Goal: Task Accomplishment & Management: Manage account settings

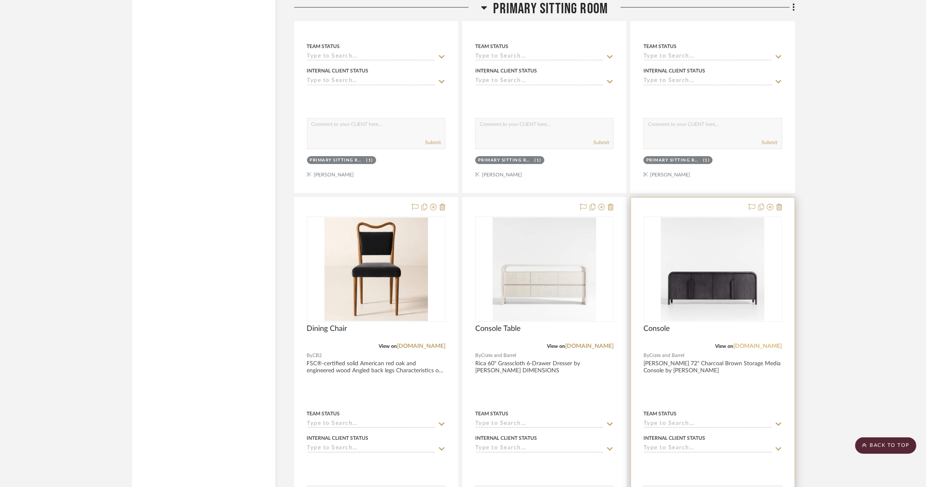
click at [747, 343] on link "[DOMAIN_NAME]" at bounding box center [758, 346] width 48 height 6
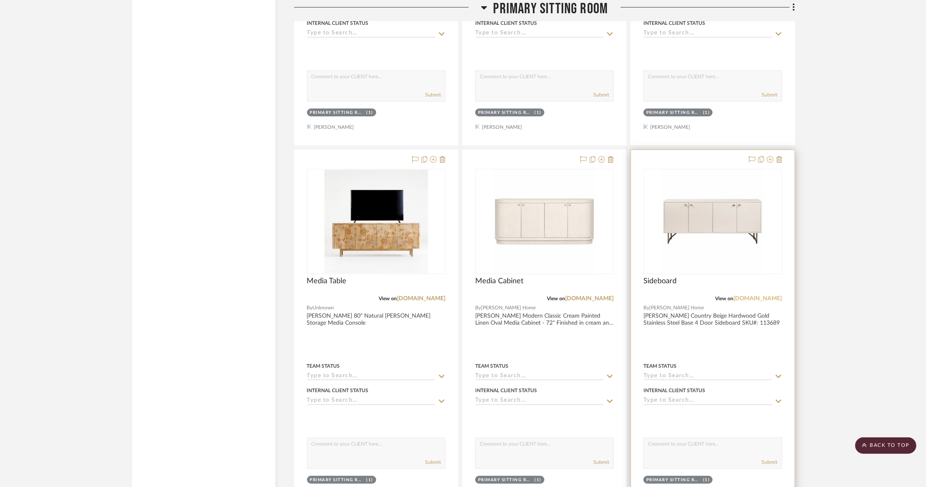
scroll to position [2641, 0]
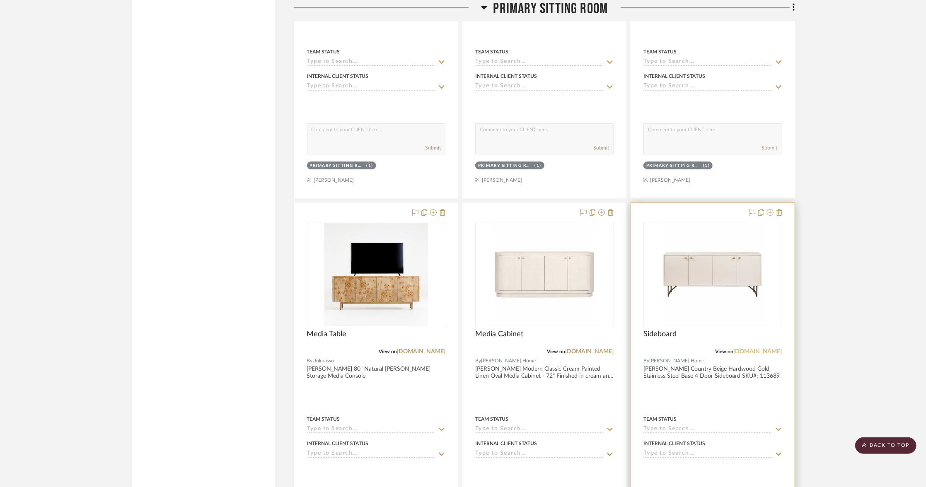
click at [755, 349] on link "[DOMAIN_NAME]" at bounding box center [758, 352] width 48 height 6
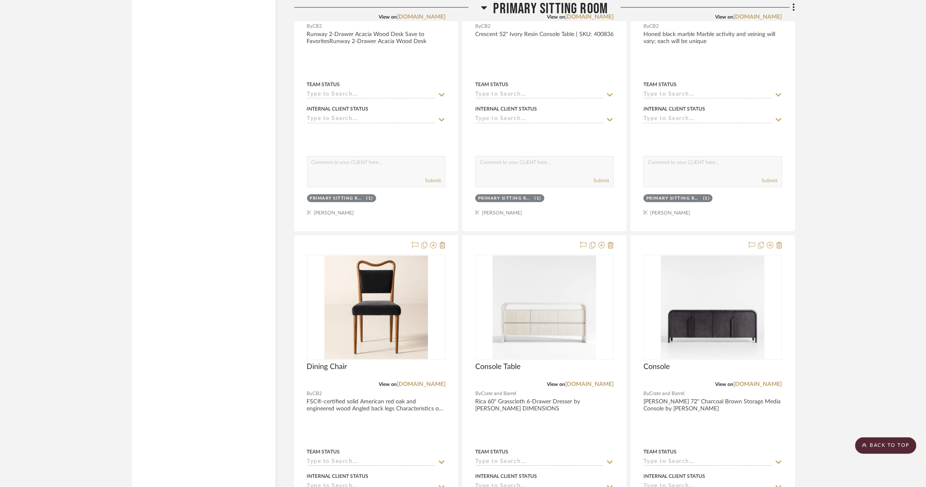
scroll to position [2239, 0]
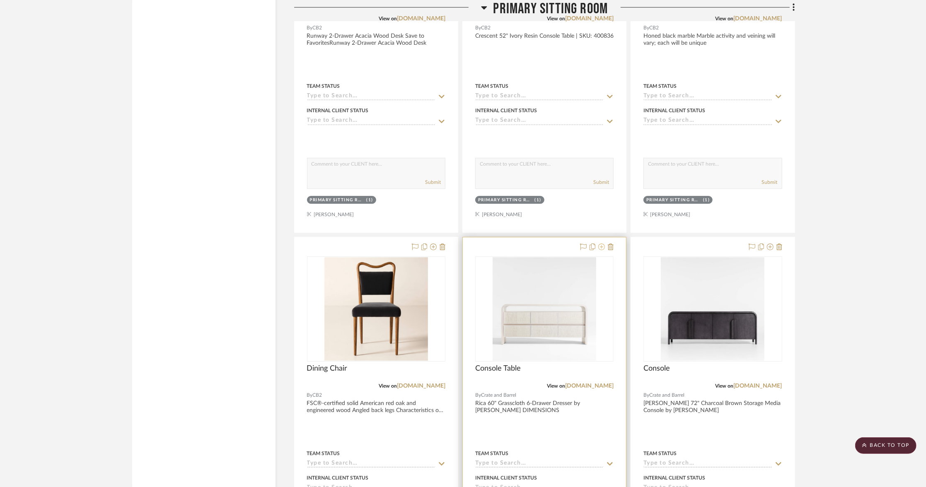
click at [600, 244] on icon at bounding box center [601, 247] width 7 height 7
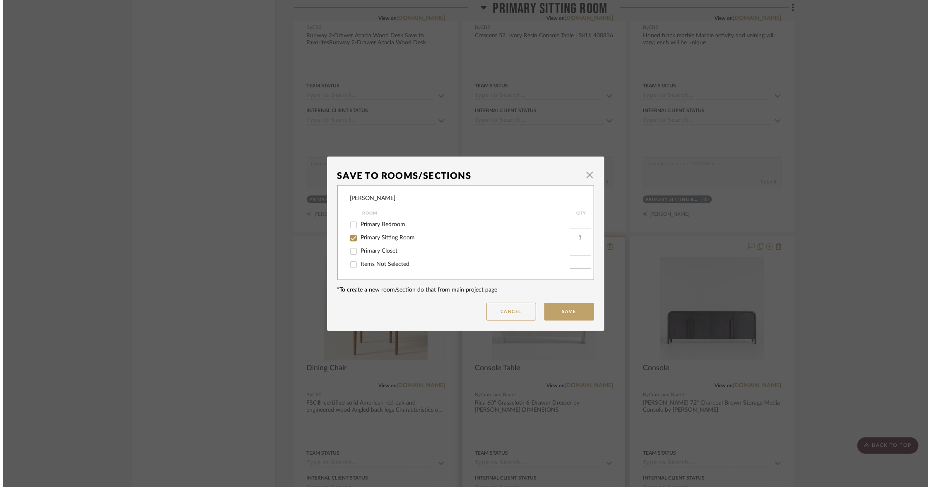
scroll to position [0, 0]
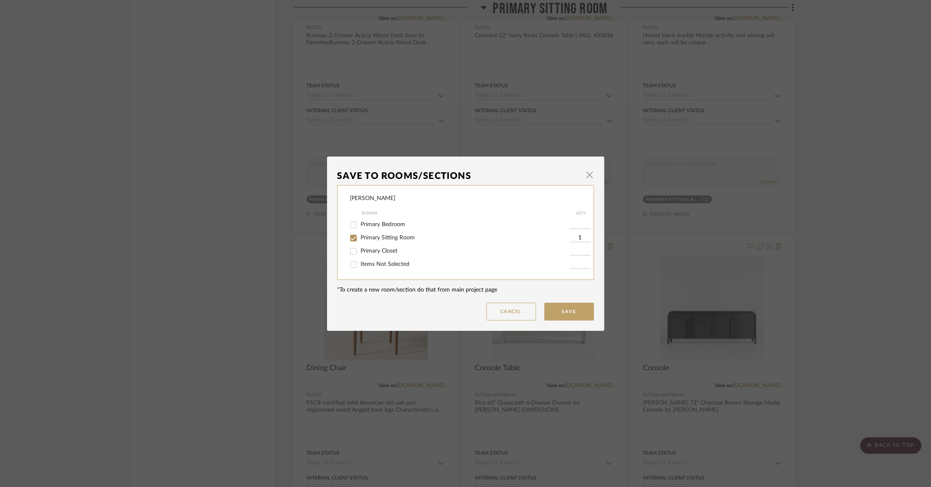
click at [382, 236] on span "Primary Sitting Room" at bounding box center [388, 238] width 54 height 6
click at [360, 236] on input "Primary Sitting Room" at bounding box center [353, 238] width 13 height 13
checkbox input "false"
click at [378, 263] on span "Items Not Selected" at bounding box center [385, 264] width 49 height 6
click at [360, 263] on input "Items Not Selected" at bounding box center [353, 264] width 13 height 13
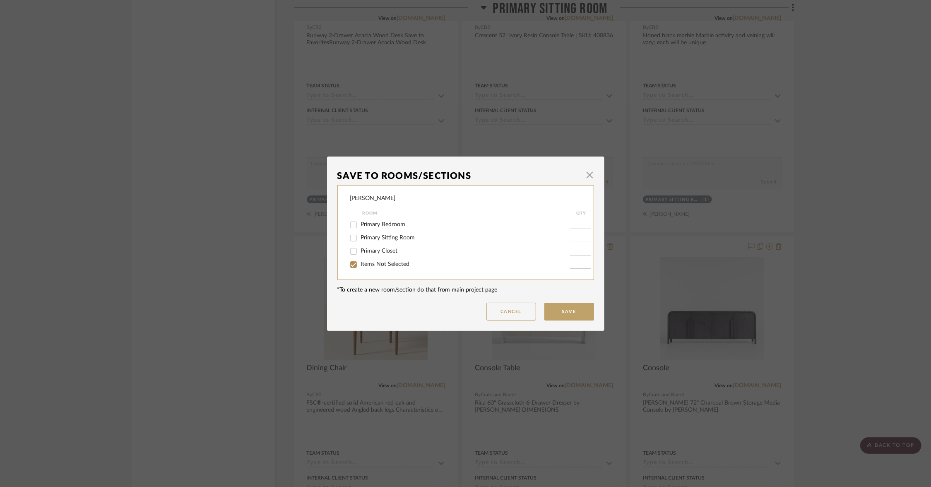
checkbox input "true"
type input "1"
click at [549, 315] on button "Save" at bounding box center [570, 312] width 50 height 18
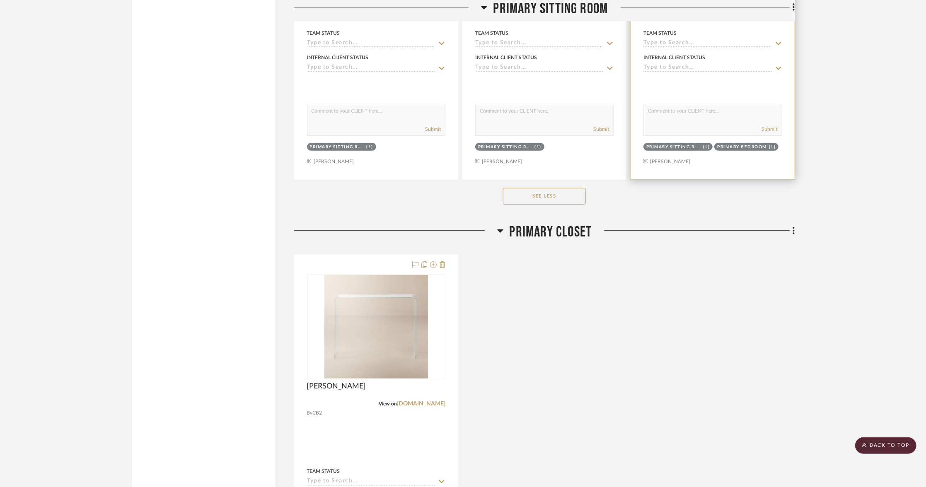
scroll to position [3175, 0]
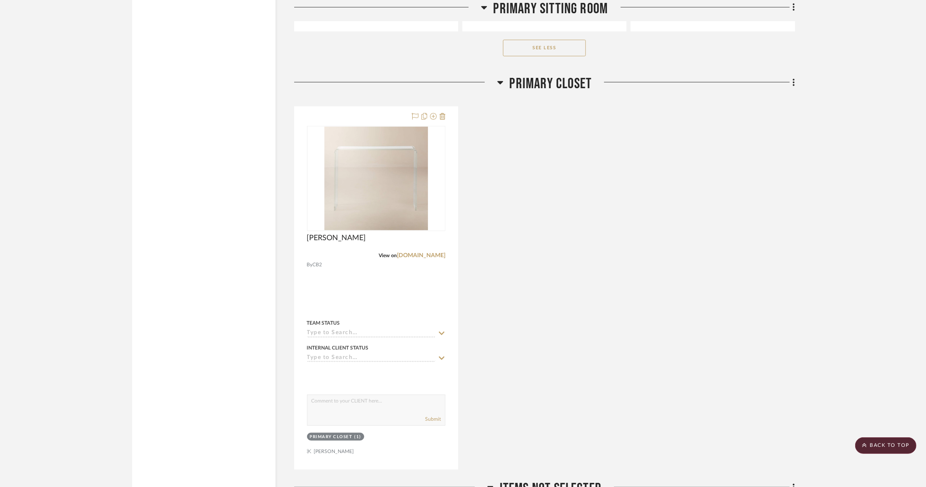
click at [562, 77] on span "Primary Closet" at bounding box center [550, 84] width 82 height 18
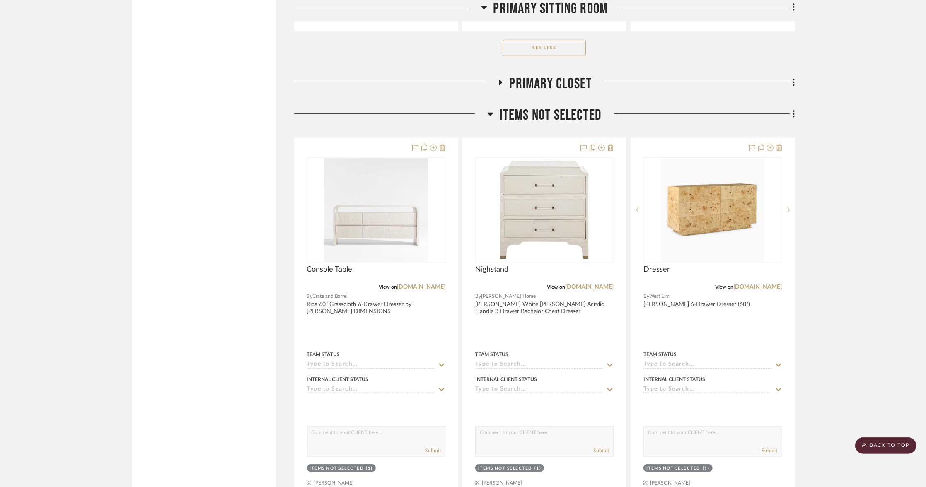
click at [554, 106] on span "Items Not Selected" at bounding box center [551, 115] width 102 height 18
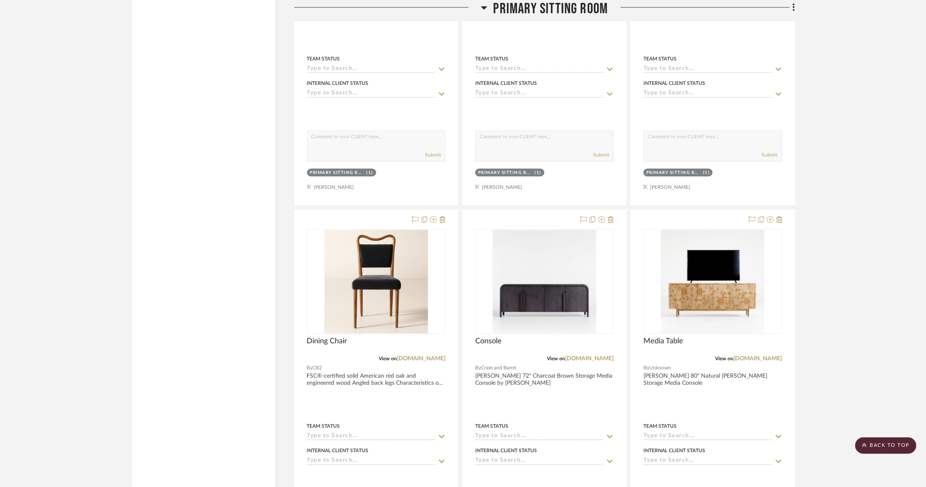
scroll to position [2210, 0]
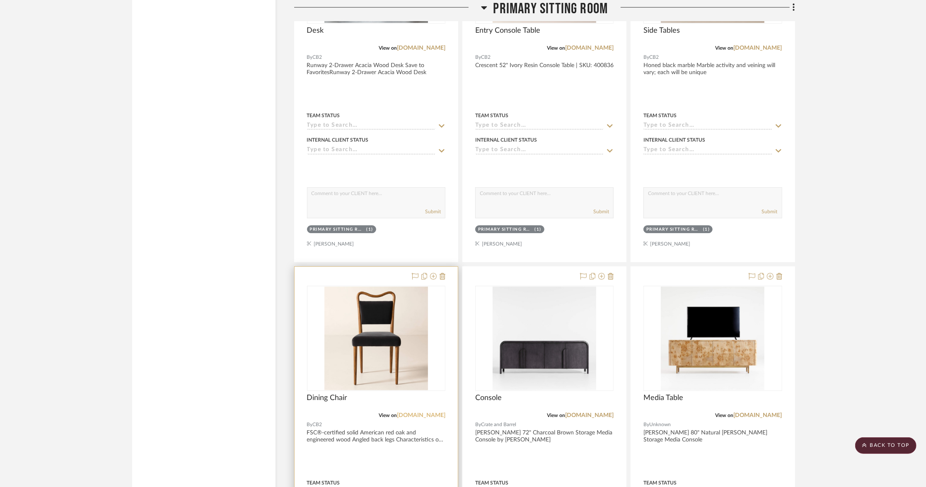
click at [433, 413] on link "[DOMAIN_NAME]" at bounding box center [421, 416] width 48 height 6
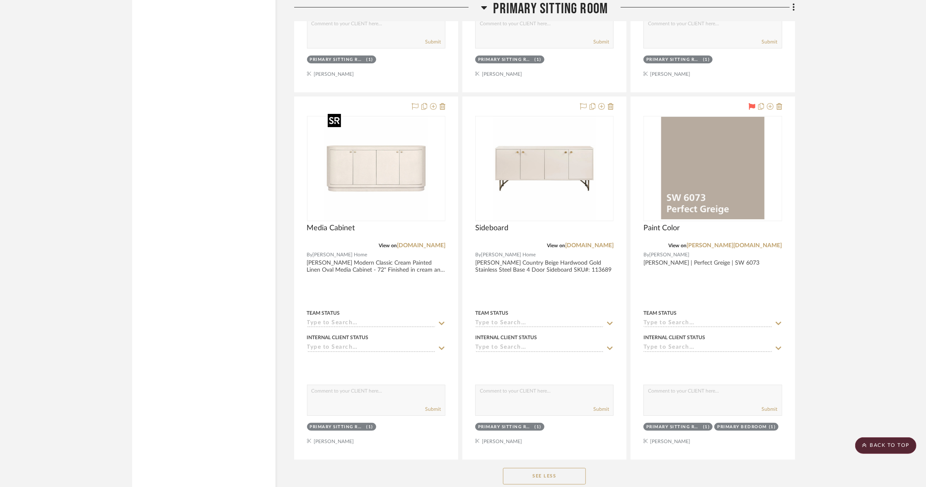
scroll to position [2705, 0]
